Goal: Task Accomplishment & Management: Manage account settings

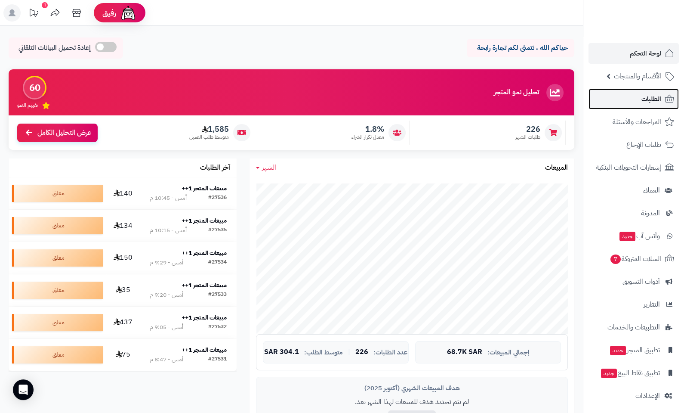
click at [644, 100] on span "الطلبات" at bounding box center [651, 99] width 20 height 12
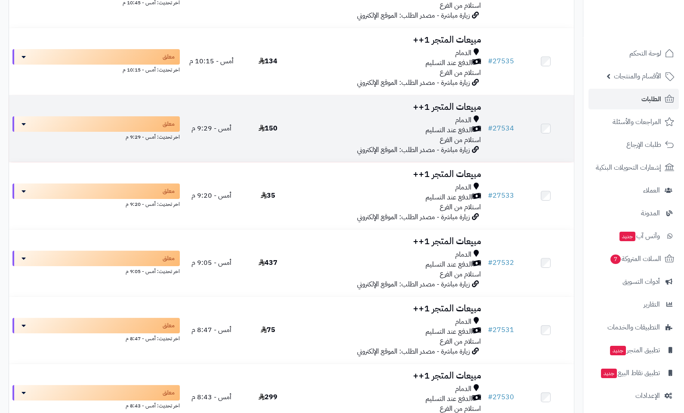
scroll to position [516, 0]
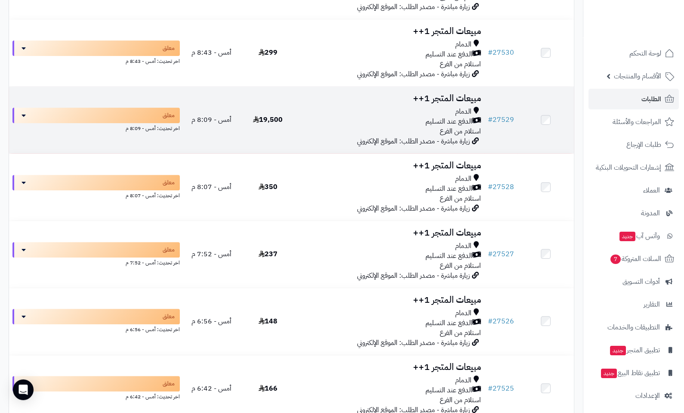
click at [458, 103] on h3 "مبيعات المتجر 1++" at bounding box center [389, 98] width 181 height 10
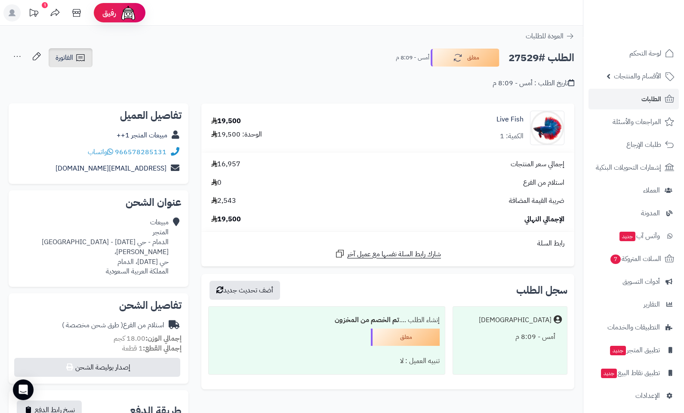
click at [64, 60] on span "الفاتورة" at bounding box center [64, 57] width 18 height 10
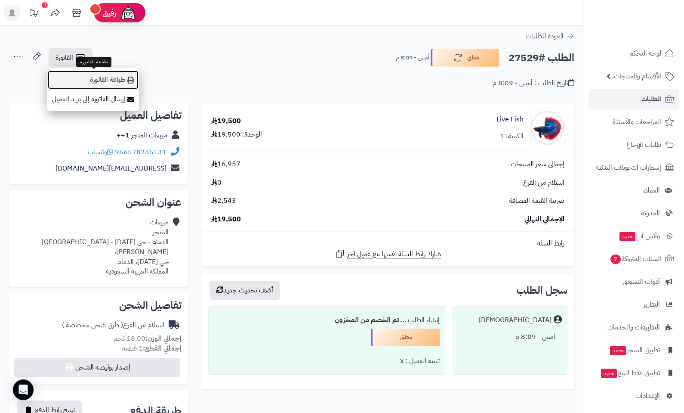
click at [126, 77] on link "طباعة الفاتورة" at bounding box center [93, 79] width 92 height 19
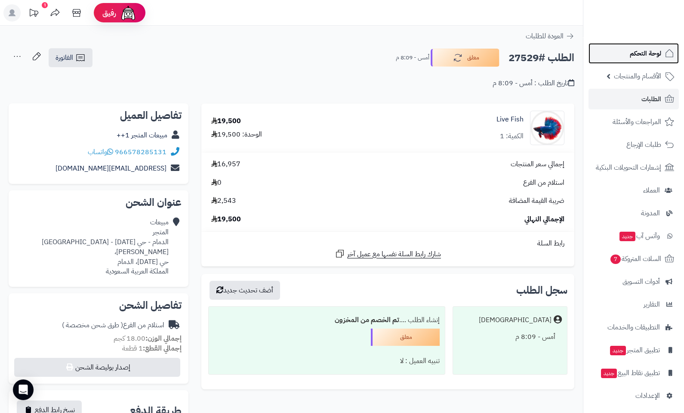
click at [657, 50] on span "لوحة التحكم" at bounding box center [645, 53] width 31 height 12
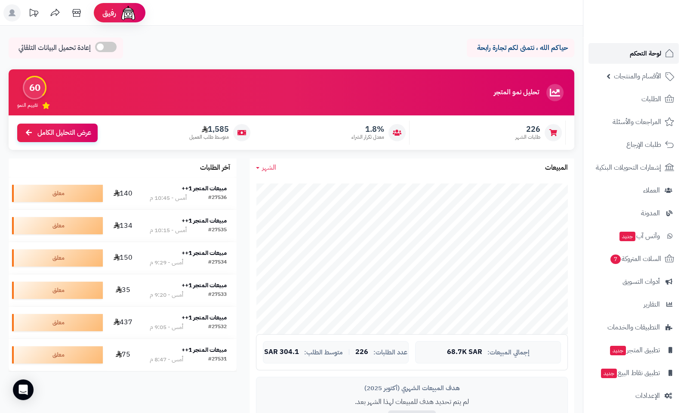
click at [643, 53] on span "لوحة التحكم" at bounding box center [645, 53] width 31 height 12
click at [637, 102] on link "الطلبات" at bounding box center [634, 99] width 90 height 21
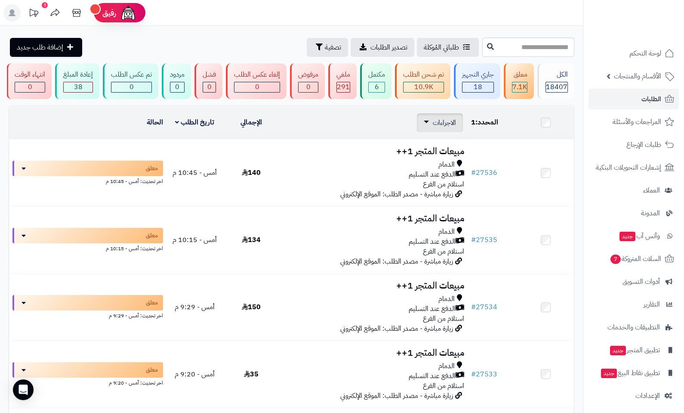
click at [428, 124] on link "الاجراءات" at bounding box center [440, 122] width 32 height 10
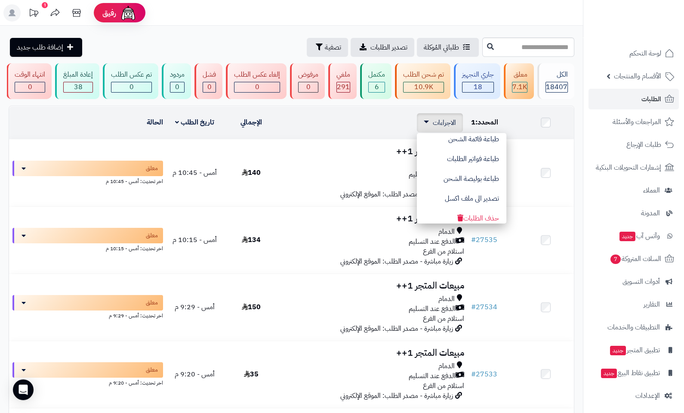
scroll to position [69, 0]
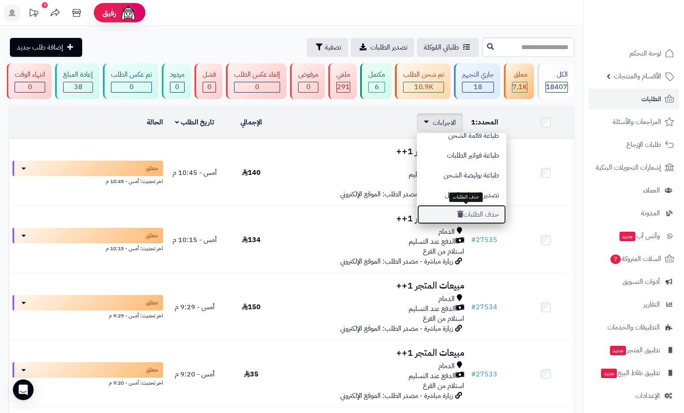
click at [478, 212] on button "حذف الطلبات" at bounding box center [461, 214] width 89 height 20
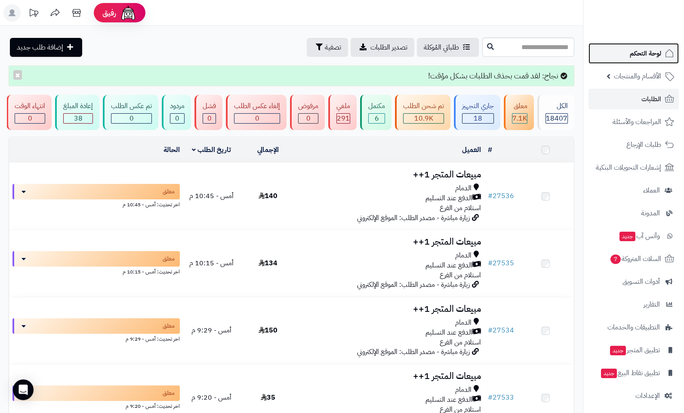
click at [648, 58] on span "لوحة التحكم" at bounding box center [645, 53] width 31 height 12
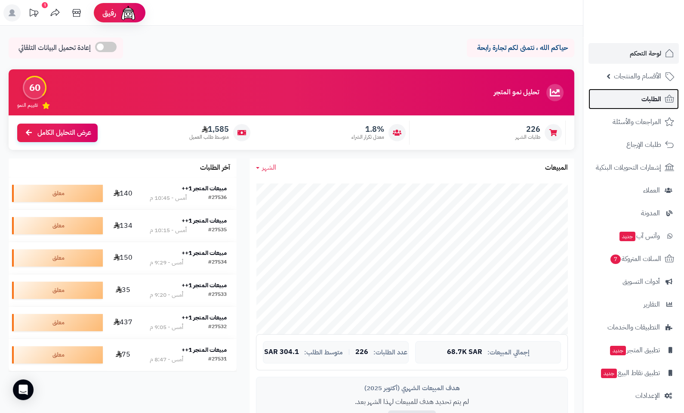
click at [659, 101] on span "الطلبات" at bounding box center [651, 99] width 20 height 12
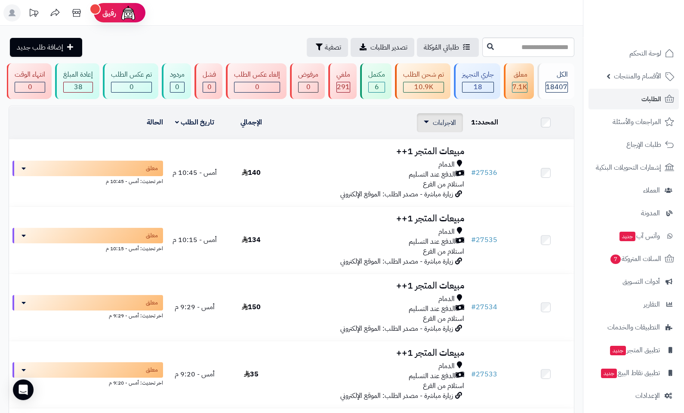
click at [435, 122] on span "الاجراءات" at bounding box center [444, 122] width 23 height 10
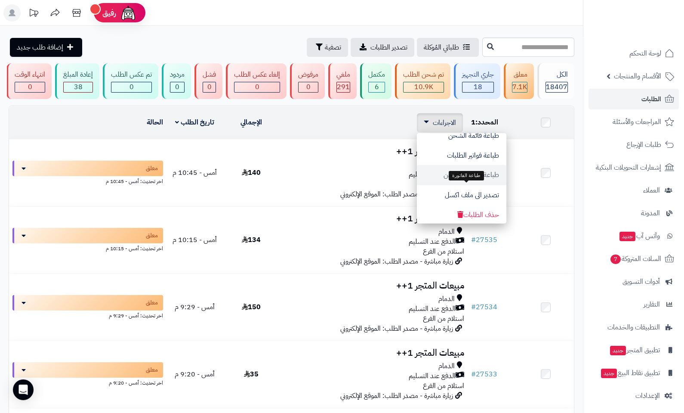
scroll to position [69, 0]
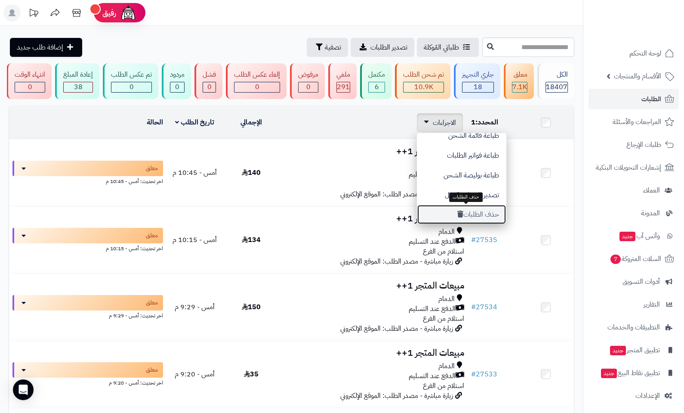
click at [488, 216] on button "حذف الطلبات" at bounding box center [461, 214] width 89 height 20
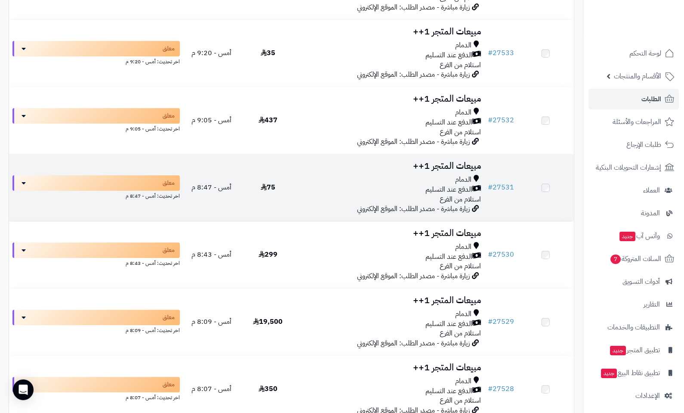
scroll to position [516, 0]
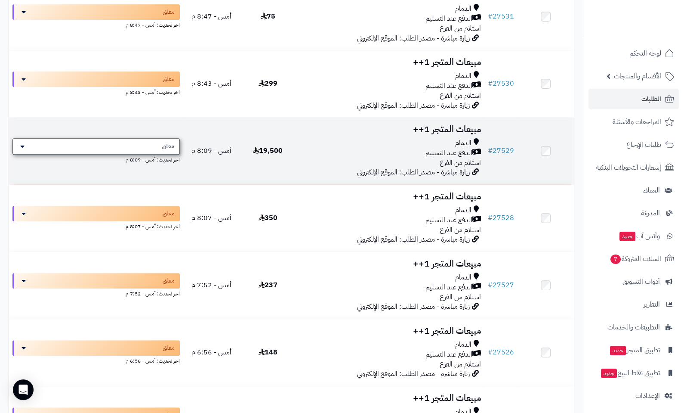
click at [92, 153] on div "معلق" at bounding box center [95, 146] width 167 height 16
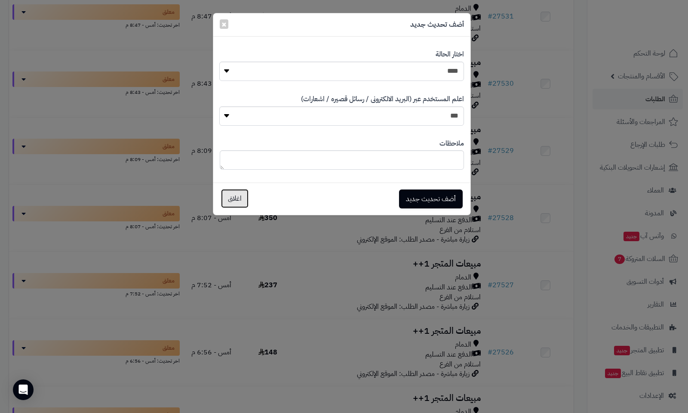
click at [231, 195] on button "اغلاق" at bounding box center [235, 198] width 28 height 19
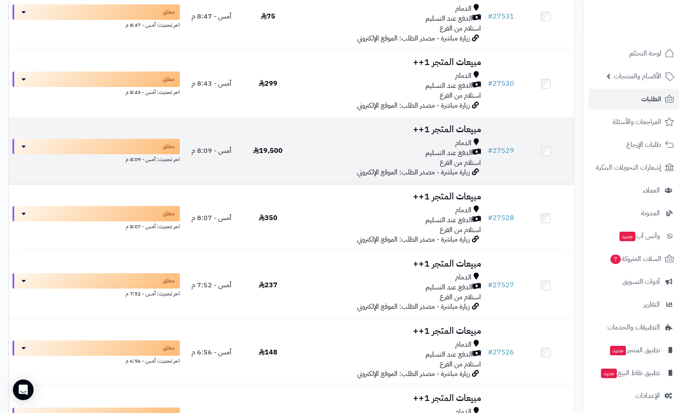
click at [439, 133] on h3 "مبيعات المتجر 1++" at bounding box center [389, 129] width 181 height 10
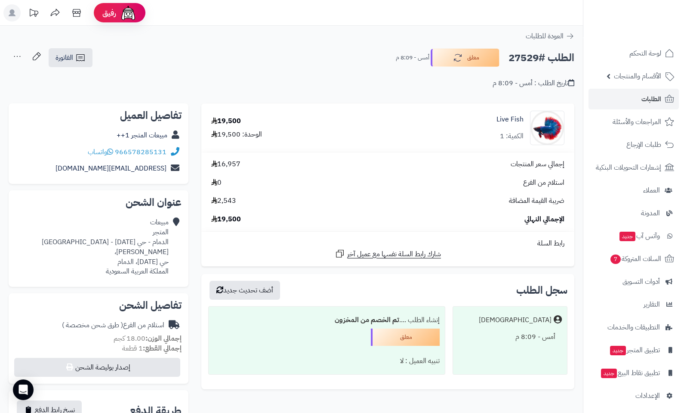
click at [19, 56] on icon at bounding box center [17, 56] width 17 height 17
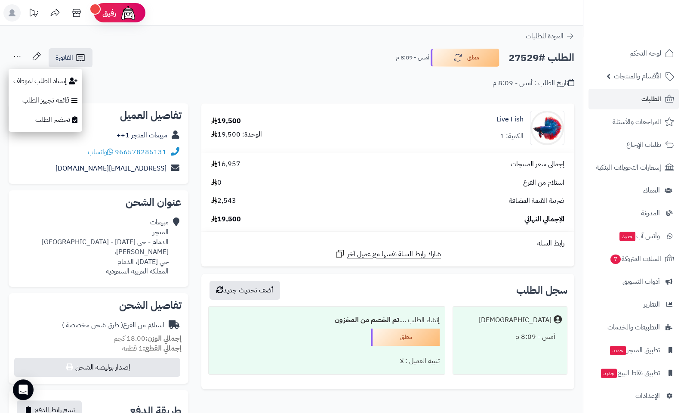
click at [186, 61] on div "الطلب #27529 معلق أمس - 8:09 م الفاتورة طباعة الفاتورة إرسال الفاتورة إلى بريد …" at bounding box center [292, 58] width 566 height 20
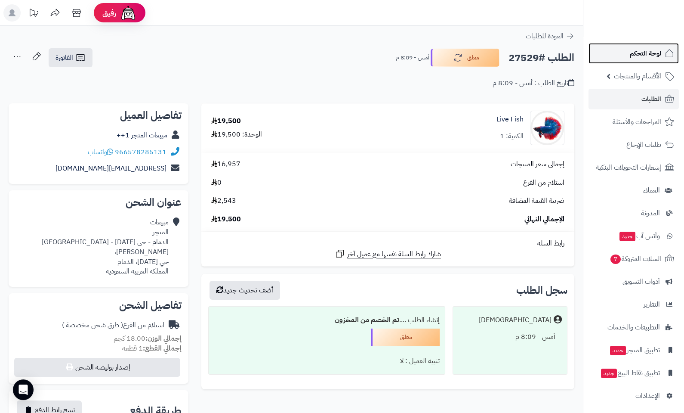
click at [644, 53] on span "لوحة التحكم" at bounding box center [645, 53] width 31 height 12
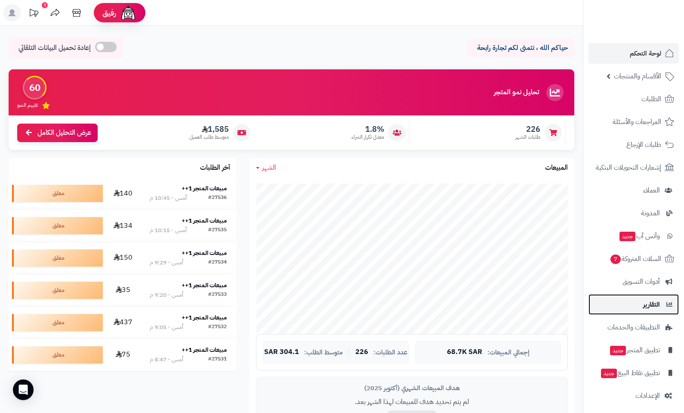
click at [649, 308] on span "التقارير" at bounding box center [651, 304] width 17 height 12
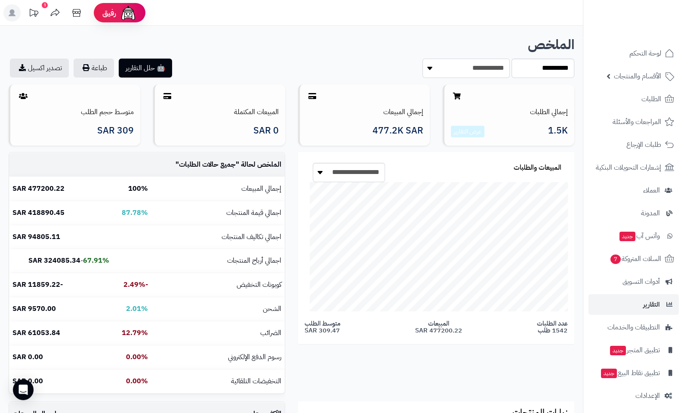
click at [496, 71] on select "**********" at bounding box center [465, 68] width 87 height 19
click at [523, 70] on select "**********" at bounding box center [543, 68] width 63 height 19
select select "******"
click at [512, 59] on select "**********" at bounding box center [543, 68] width 63 height 19
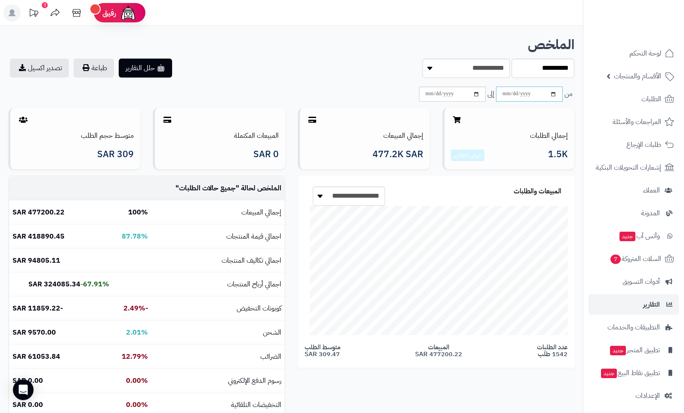
click at [526, 92] on input "date" at bounding box center [529, 93] width 67 height 15
click at [505, 93] on input "date" at bounding box center [529, 93] width 67 height 15
type input "**********"
click at [431, 96] on input "date" at bounding box center [452, 93] width 67 height 15
type input "**********"
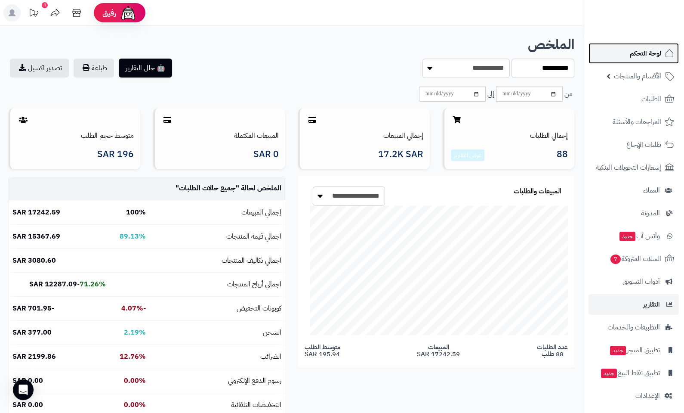
click at [660, 56] on span "لوحة التحكم" at bounding box center [645, 53] width 31 height 12
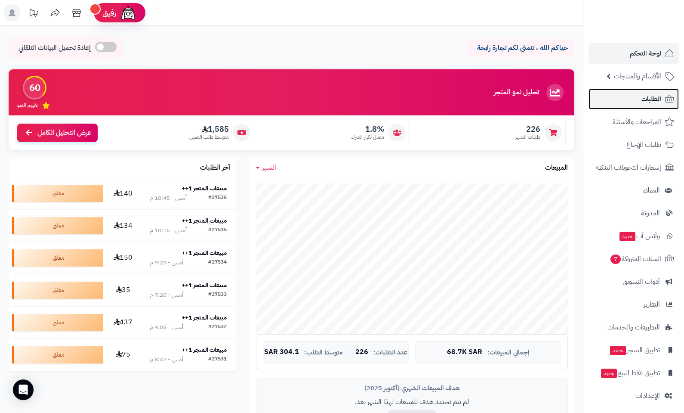
click at [650, 100] on span "الطلبات" at bounding box center [651, 99] width 20 height 12
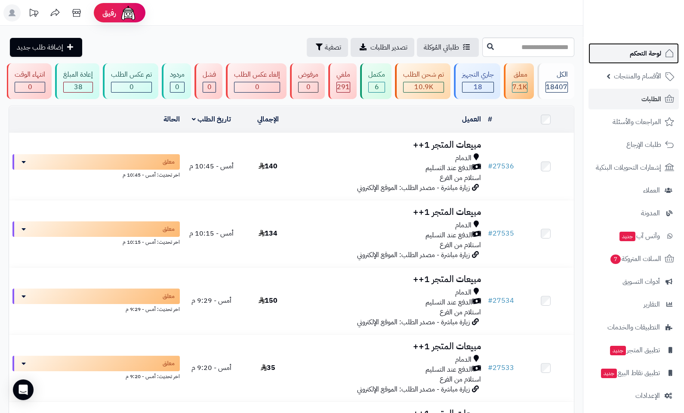
click at [650, 55] on span "لوحة التحكم" at bounding box center [645, 53] width 31 height 12
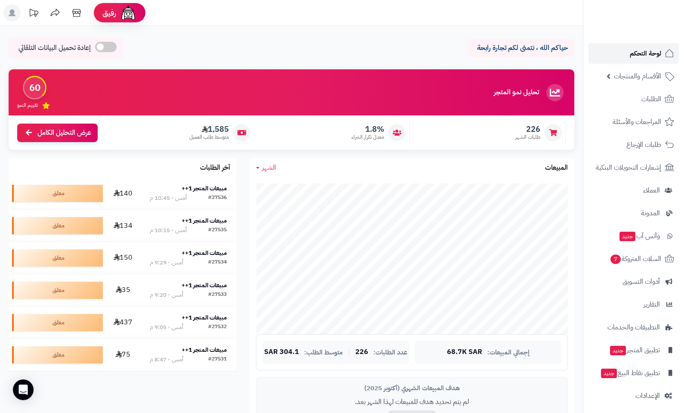
click at [639, 49] on span "لوحة التحكم" at bounding box center [645, 53] width 31 height 12
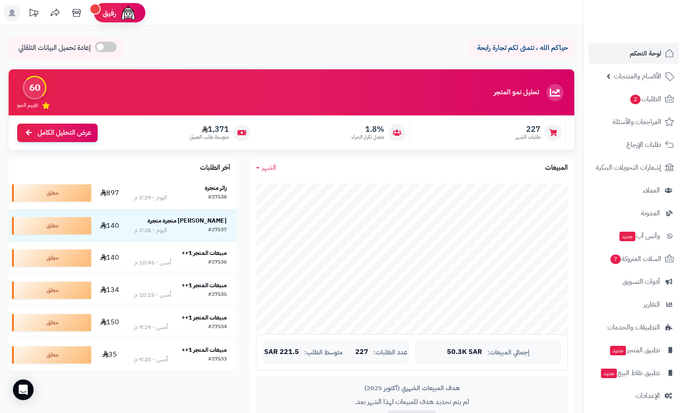
click at [219, 188] on strong "زائر متجرة" at bounding box center [216, 187] width 22 height 9
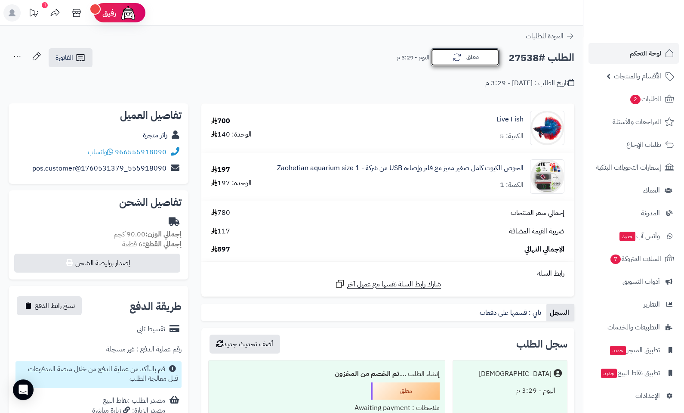
click at [437, 60] on button "معلق" at bounding box center [465, 57] width 69 height 18
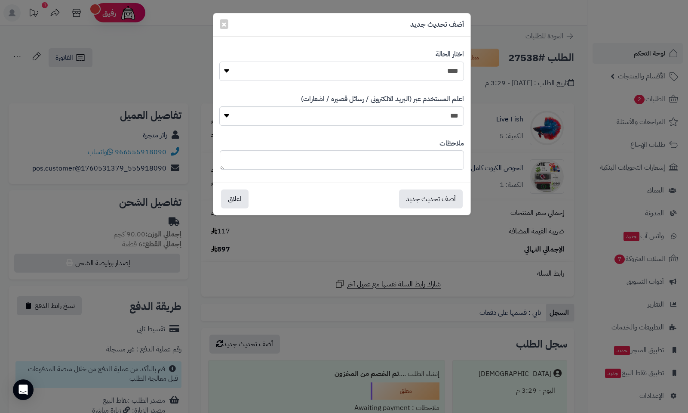
click at [426, 75] on select "**********" at bounding box center [341, 71] width 245 height 19
select select "*"
click at [219, 62] on select "**********" at bounding box center [341, 71] width 245 height 19
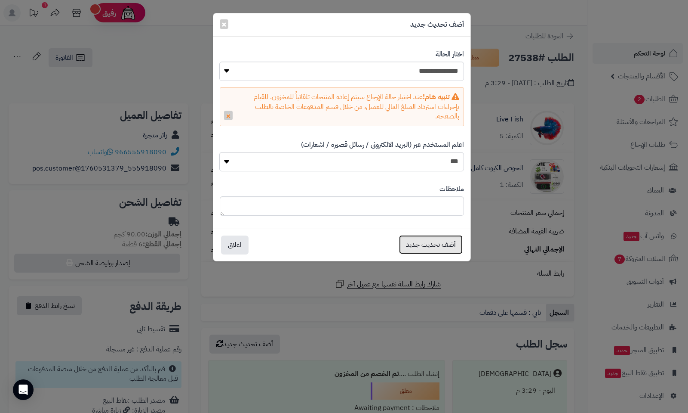
click at [435, 240] on button "أضف تحديث جديد" at bounding box center [431, 244] width 64 height 19
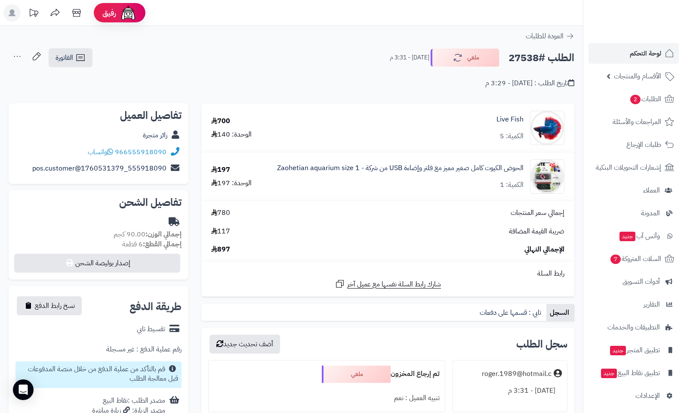
click at [634, 49] on span "لوحة التحكم" at bounding box center [645, 53] width 31 height 12
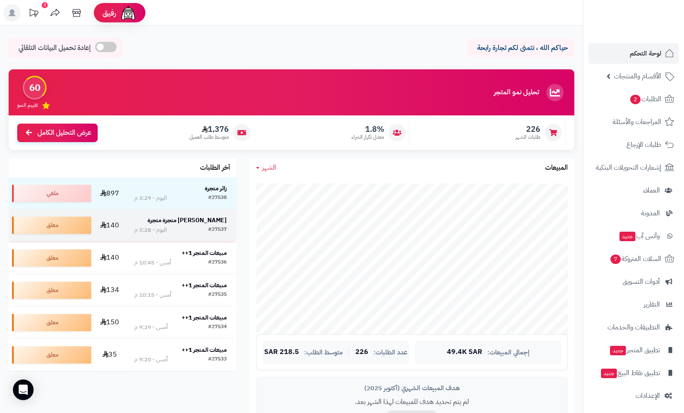
click at [208, 222] on strong "[PERSON_NAME] متجرة متجرة" at bounding box center [187, 220] width 79 height 9
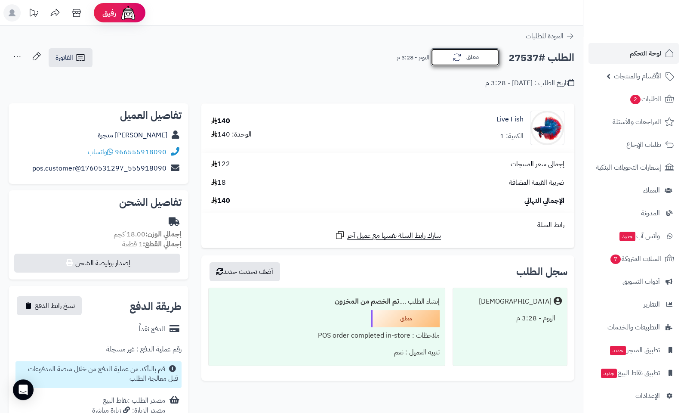
click at [452, 61] on icon "button" at bounding box center [457, 57] width 10 height 10
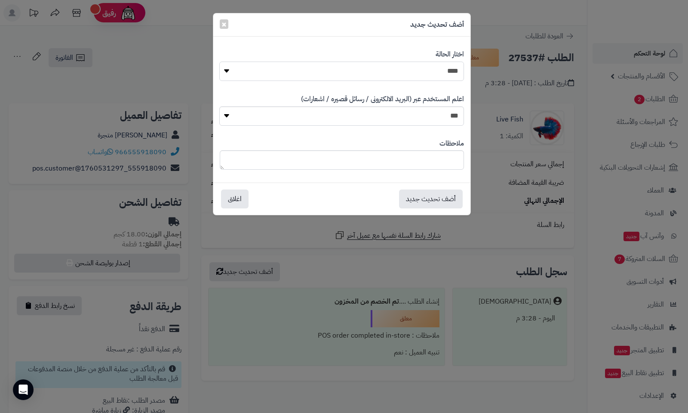
click at [426, 75] on select "**********" at bounding box center [341, 71] width 245 height 19
select select "*"
click at [219, 62] on select "**********" at bounding box center [341, 71] width 245 height 19
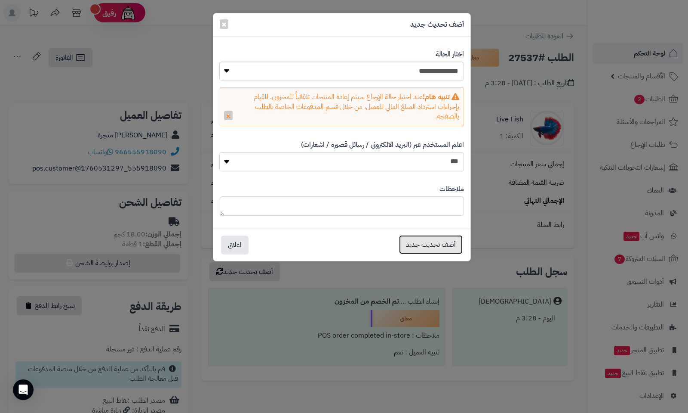
click at [437, 242] on button "أضف تحديث جديد" at bounding box center [431, 244] width 64 height 19
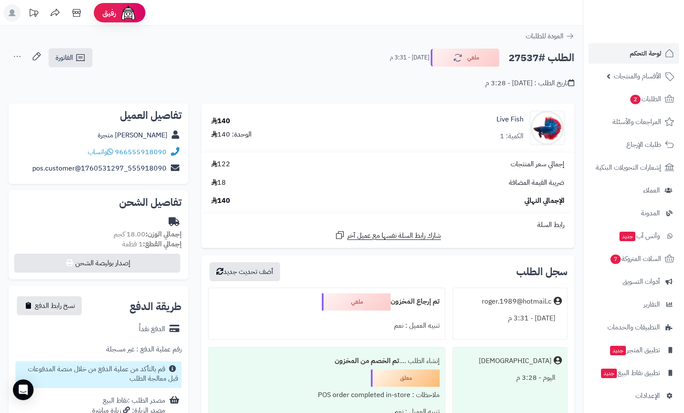
click at [649, 50] on span "لوحة التحكم" at bounding box center [645, 53] width 31 height 12
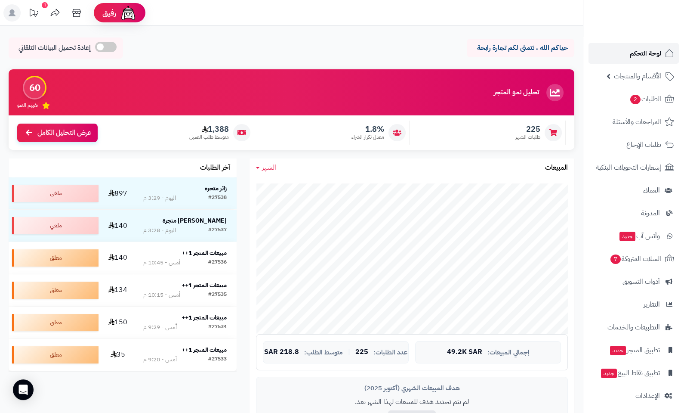
click at [662, 55] on link "لوحة التحكم" at bounding box center [634, 53] width 90 height 21
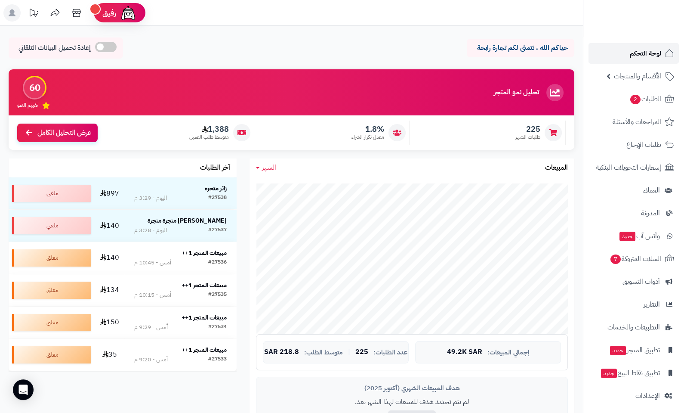
click at [644, 53] on span "لوحة التحكم" at bounding box center [645, 53] width 31 height 12
click at [644, 46] on link "لوحة التحكم" at bounding box center [634, 53] width 90 height 21
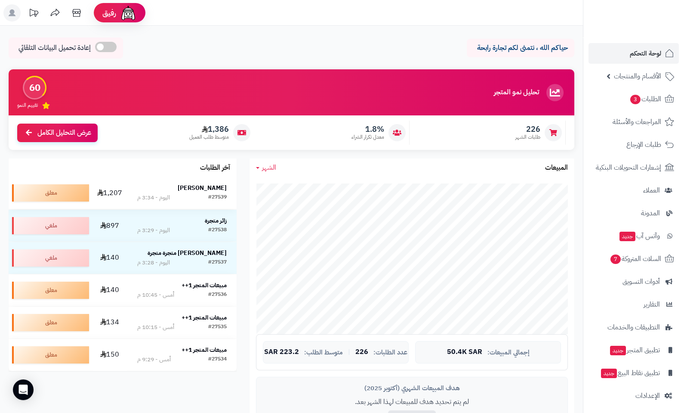
click at [218, 187] on strong "[PERSON_NAME]" at bounding box center [202, 187] width 49 height 9
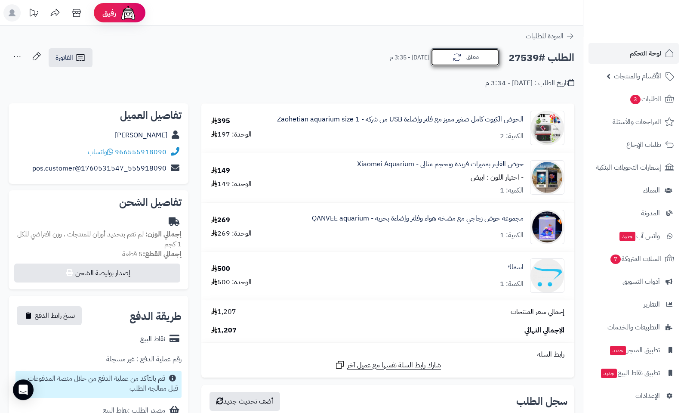
click at [446, 61] on button "معلق" at bounding box center [465, 57] width 69 height 18
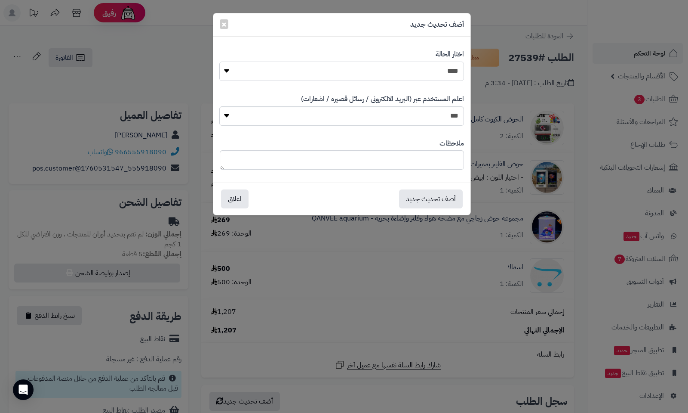
click at [419, 75] on select "**********" at bounding box center [341, 71] width 245 height 19
select select "*"
click at [219, 62] on select "**********" at bounding box center [341, 71] width 245 height 19
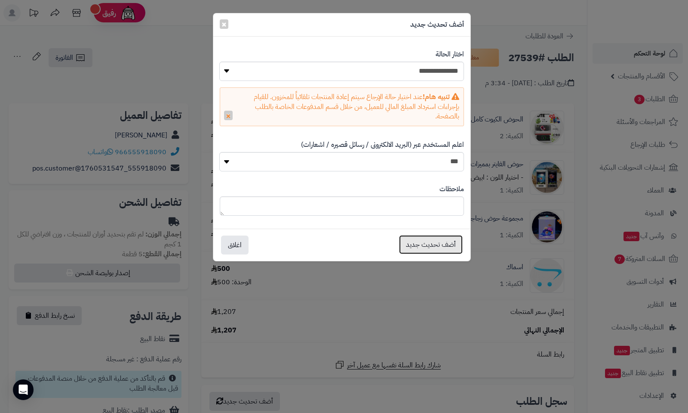
click at [431, 250] on button "أضف تحديث جديد" at bounding box center [431, 244] width 64 height 19
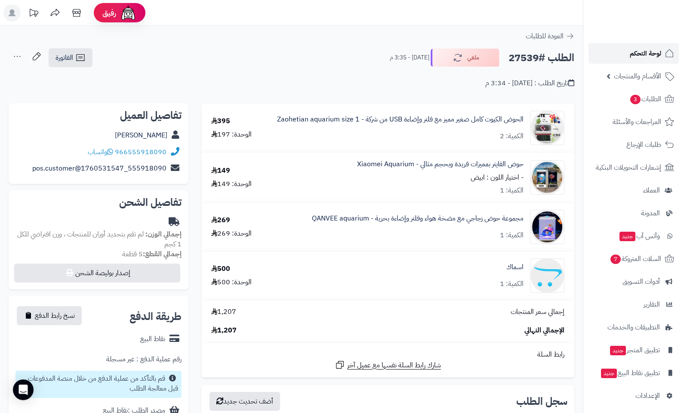
click at [645, 53] on span "لوحة التحكم" at bounding box center [645, 53] width 31 height 12
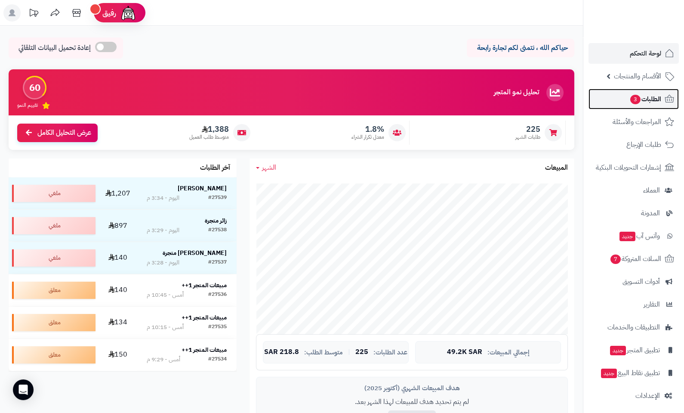
click at [653, 93] on span "الطلبات 3" at bounding box center [645, 99] width 32 height 12
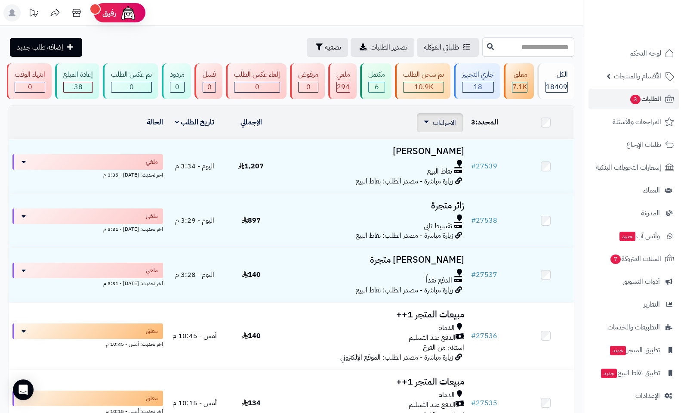
click at [453, 128] on span "الاجراءات" at bounding box center [444, 122] width 23 height 10
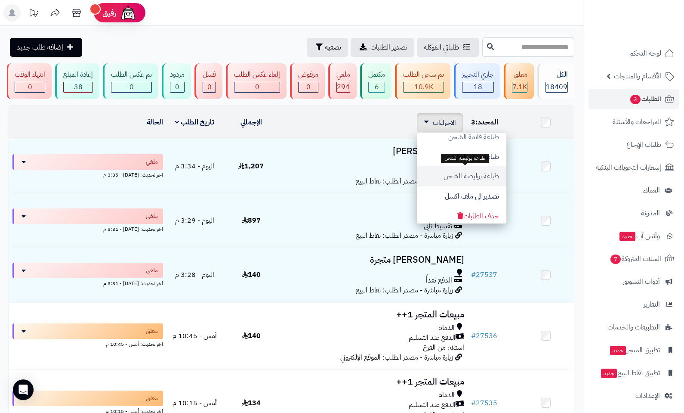
scroll to position [69, 0]
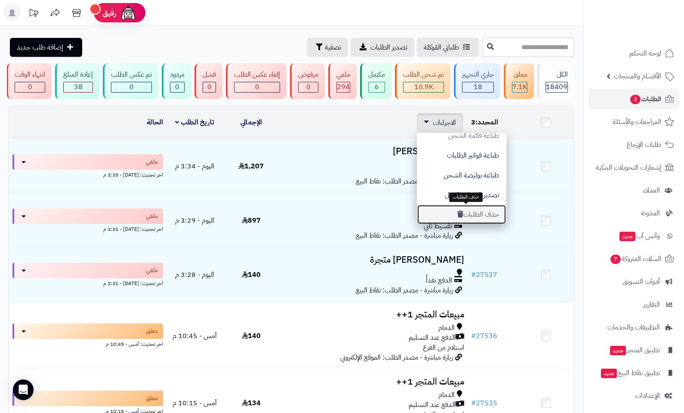
click at [490, 219] on button "حذف الطلبات" at bounding box center [461, 214] width 89 height 20
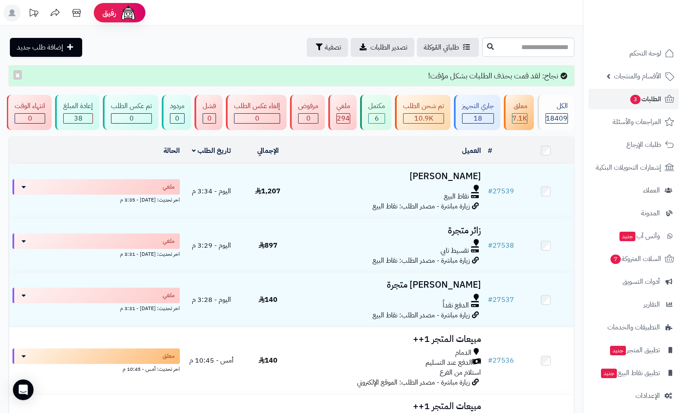
click at [639, 53] on span "لوحة التحكم" at bounding box center [645, 53] width 31 height 12
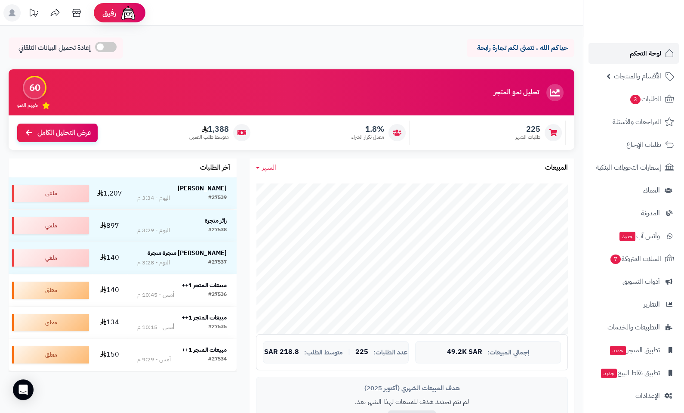
click at [634, 56] on span "لوحة التحكم" at bounding box center [645, 53] width 31 height 12
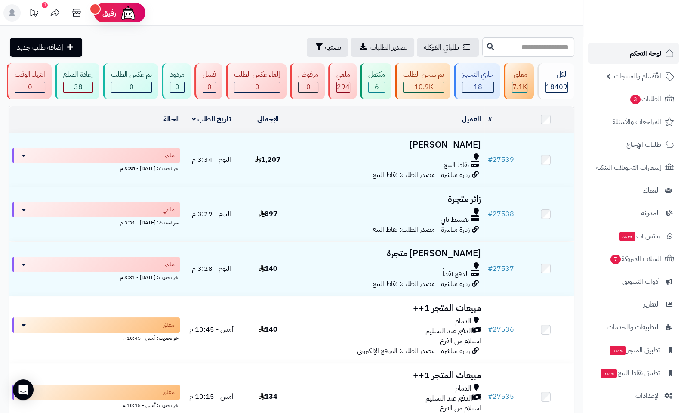
click at [635, 45] on link "لوحة التحكم" at bounding box center [634, 53] width 90 height 21
